Goal: Transaction & Acquisition: Purchase product/service

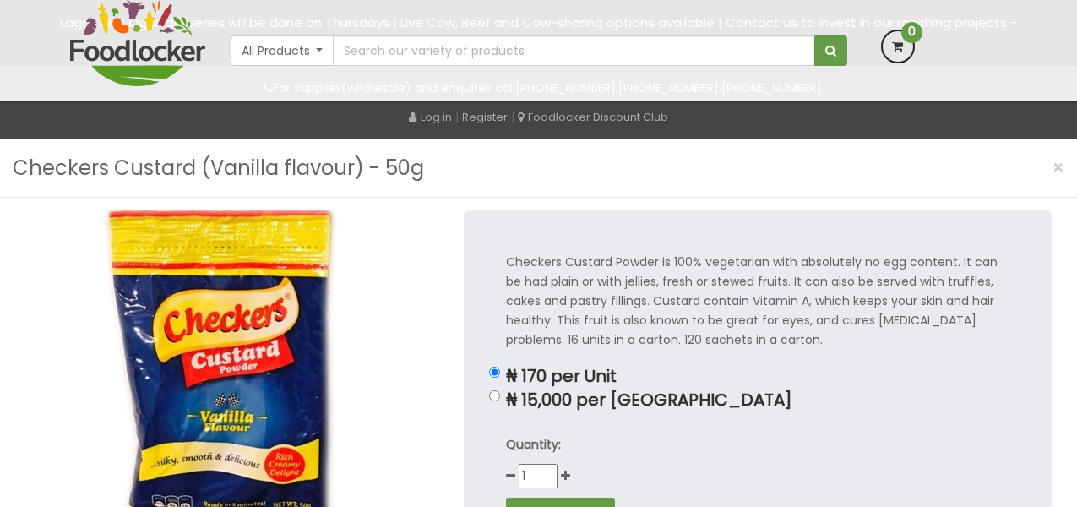
scroll to position [191, 0]
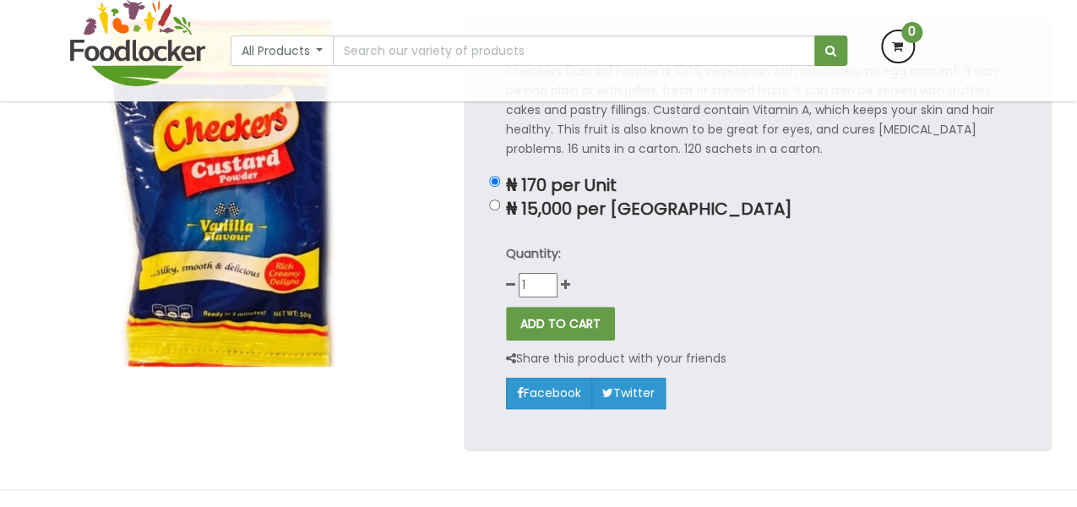
click at [188, 245] on img at bounding box center [228, 192] width 406 height 347
click at [101, 304] on img at bounding box center [228, 192] width 406 height 347
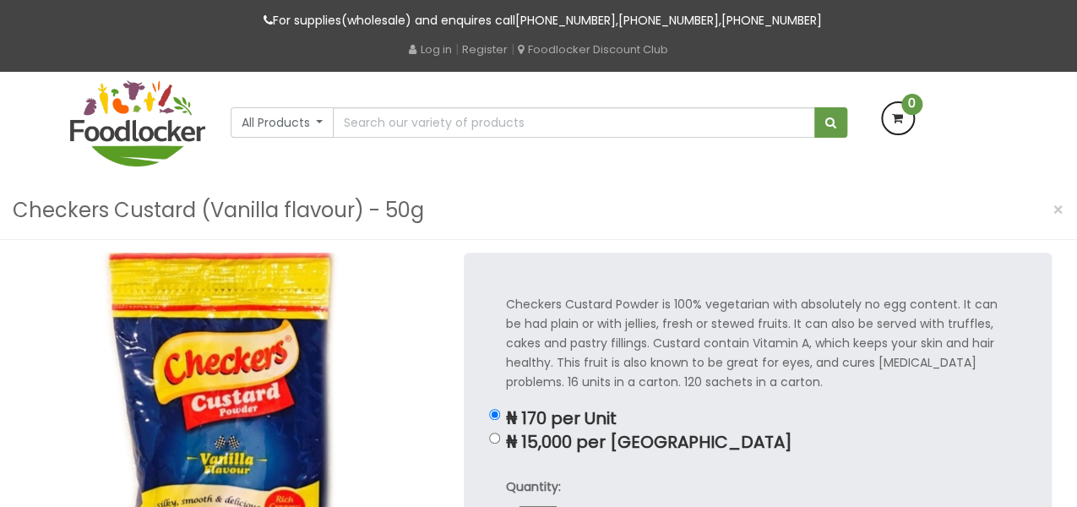
scroll to position [57, 0]
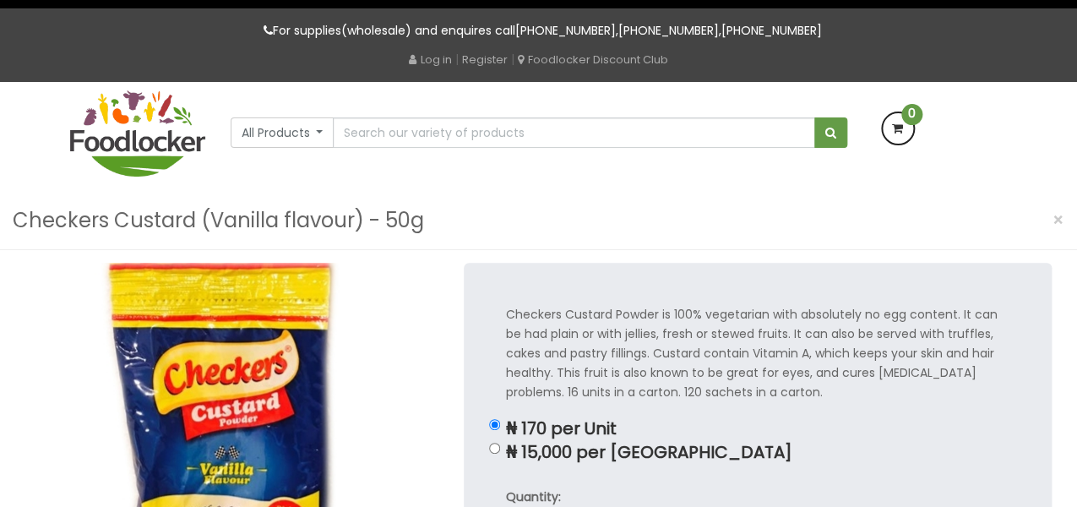
click at [176, 361] on img at bounding box center [228, 436] width 406 height 347
click at [20, 207] on h3 "Checkers Custard (Vanilla flavour) - 50g" at bounding box center [218, 220] width 411 height 32
click at [22, 214] on h3 "Checkers Custard (Vanilla flavour) - 50g" at bounding box center [218, 220] width 411 height 32
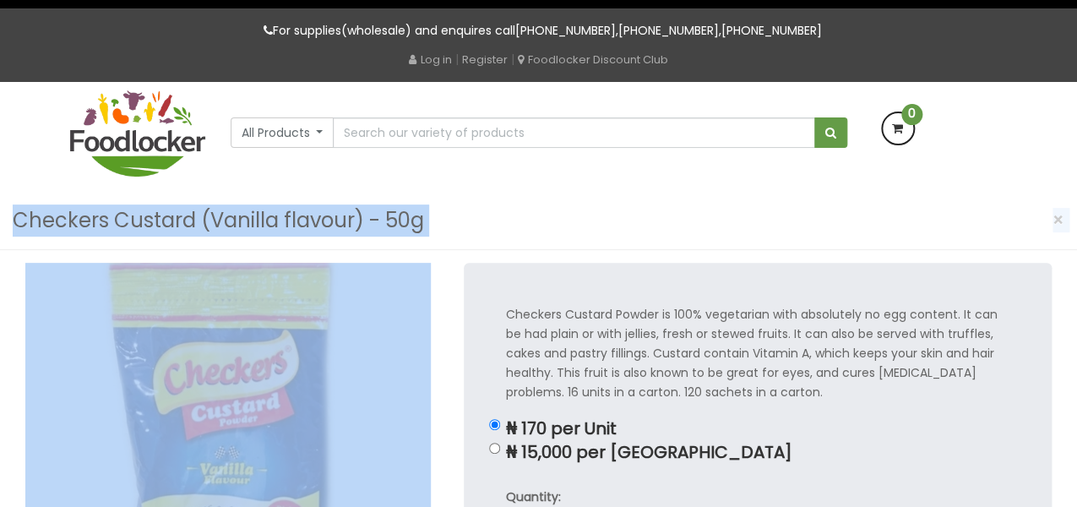
drag, startPoint x: 22, startPoint y: 214, endPoint x: 313, endPoint y: 273, distance: 296.6
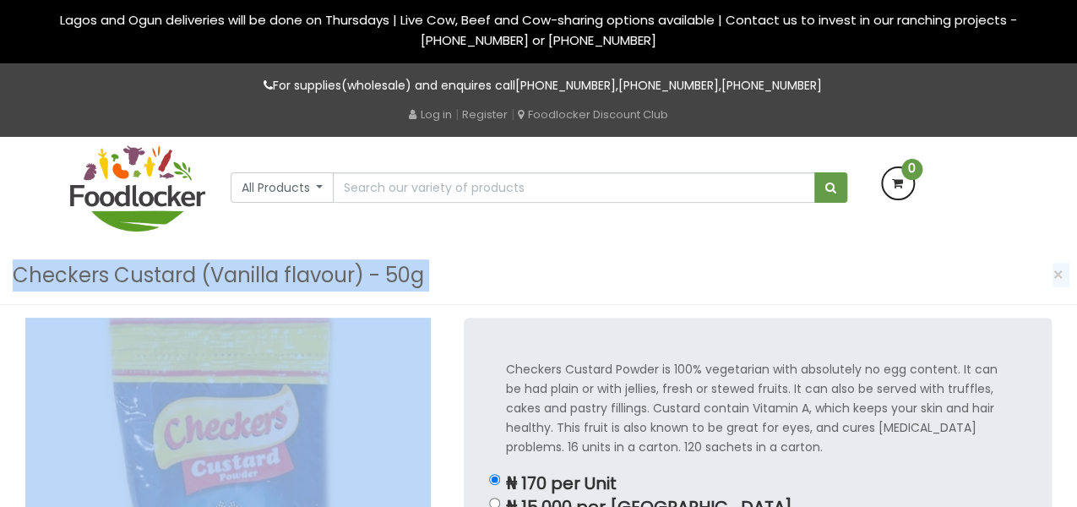
scroll to position [2, 0]
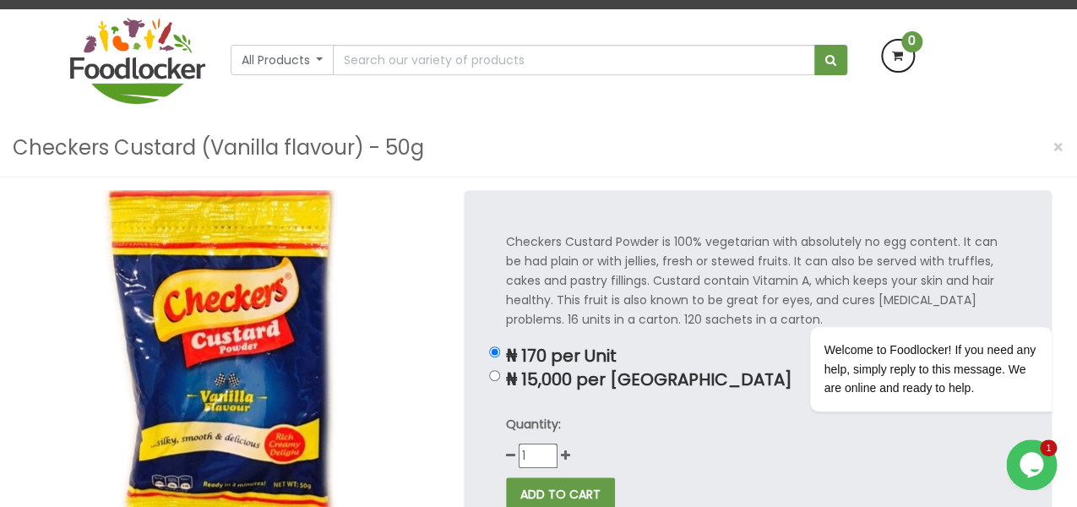
click at [2, 142] on div "Checkers Custard (Vanilla flavour) - 50g ×" at bounding box center [538, 148] width 1077 height 58
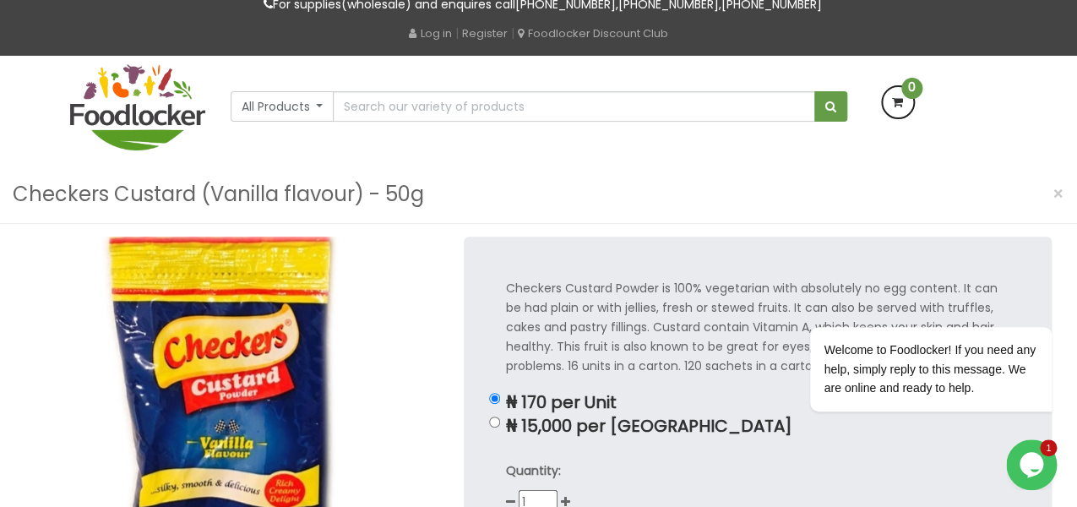
scroll to position [81, 0]
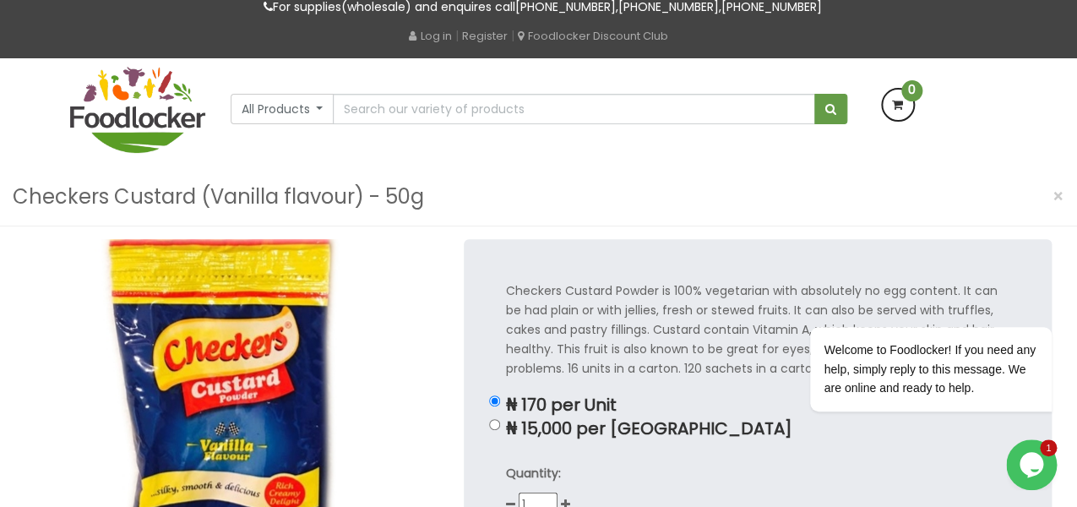
click at [9, 183] on div "Checkers Custard (Vanilla flavour) - 50g ×" at bounding box center [538, 197] width 1077 height 58
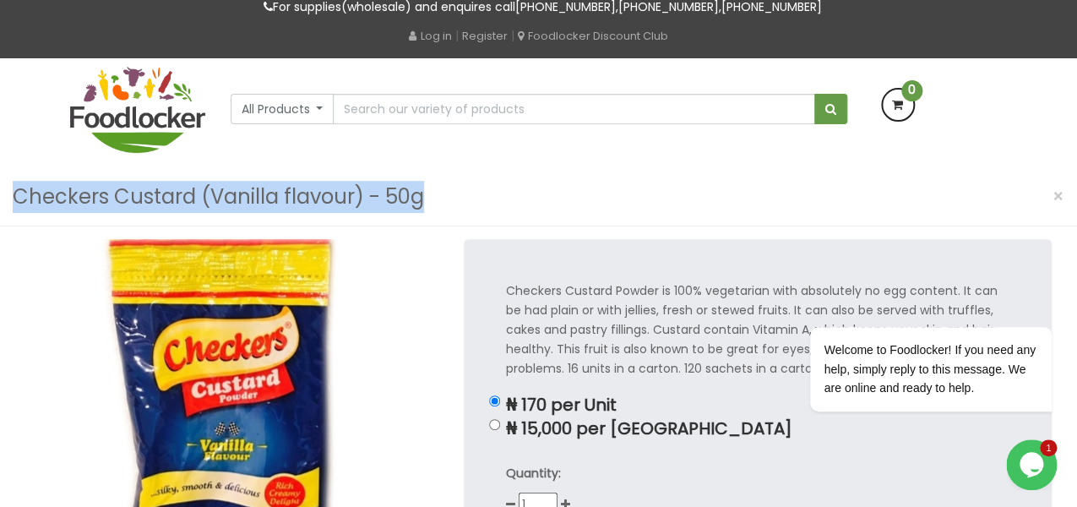
click at [9, 183] on div "Checkers Custard (Vanilla flavour) - 50g ×" at bounding box center [538, 197] width 1077 height 58
click at [588, 313] on p "Checkers Custard Powder is 100% vegetarian with absolutely no egg content. It c…" at bounding box center [758, 329] width 504 height 97
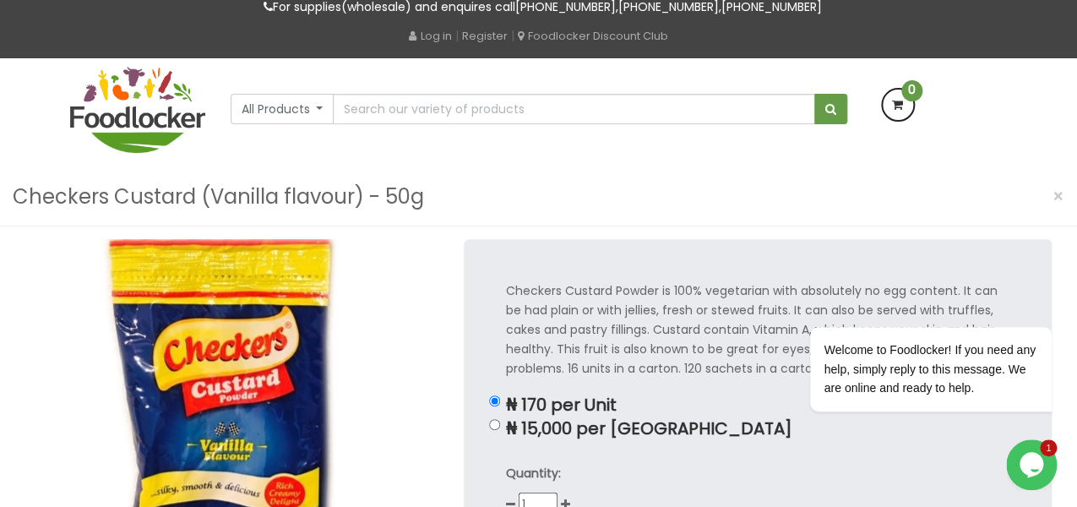
click at [535, 291] on p "Checkers Custard Powder is 100% vegetarian with absolutely no egg content. It c…" at bounding box center [758, 329] width 504 height 97
click at [508, 288] on p "Checkers Custard Powder is 100% vegetarian with absolutely no egg content. It c…" at bounding box center [758, 329] width 504 height 97
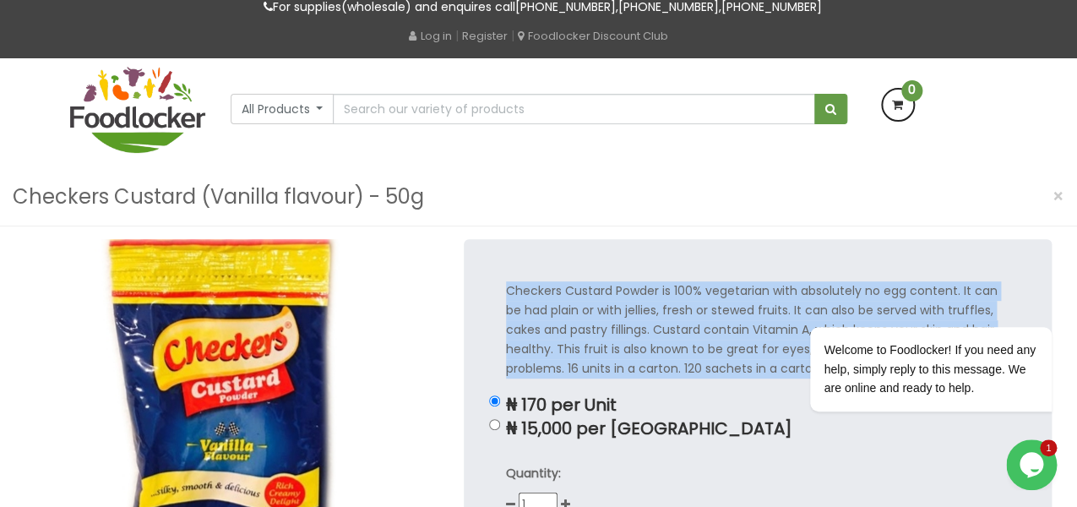
click at [508, 288] on p "Checkers Custard Powder is 100% vegetarian with absolutely no egg content. It c…" at bounding box center [758, 329] width 504 height 97
copy div "Checkers Custard Powder is 100% vegetarian with absolutely no egg content. It c…"
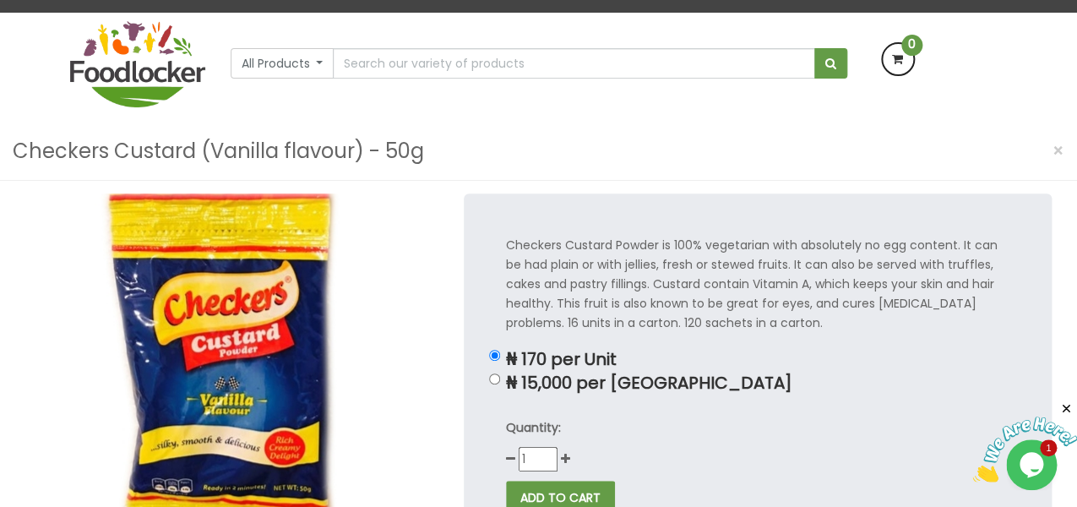
scroll to position [128, 0]
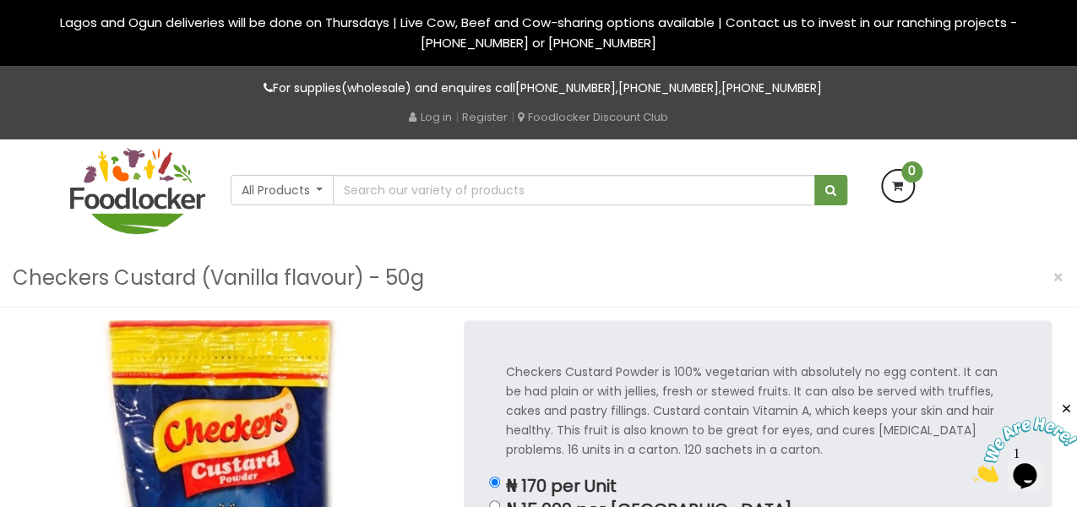
click at [297, 504] on img at bounding box center [228, 493] width 406 height 347
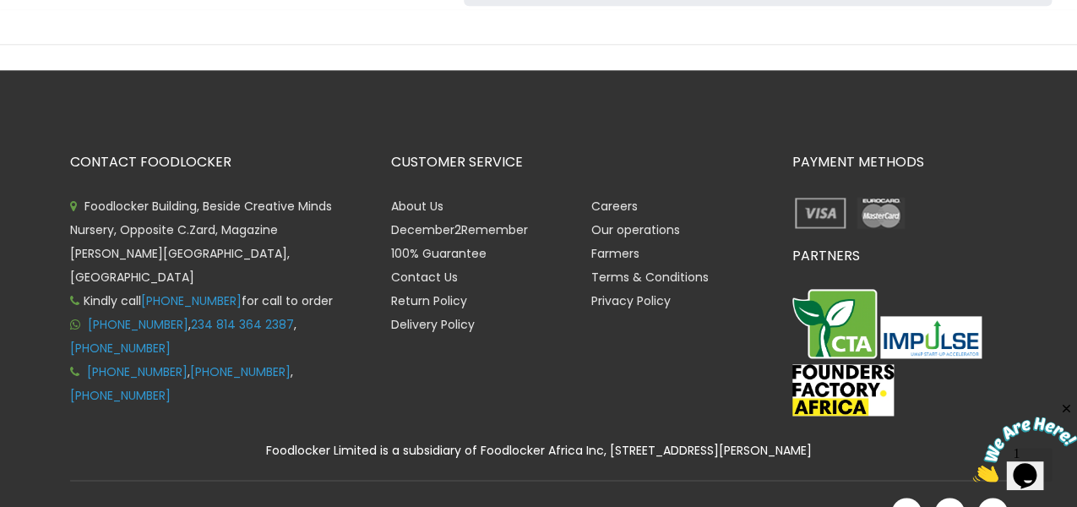
scroll to position [673, 0]
